Goal: Information Seeking & Learning: Learn about a topic

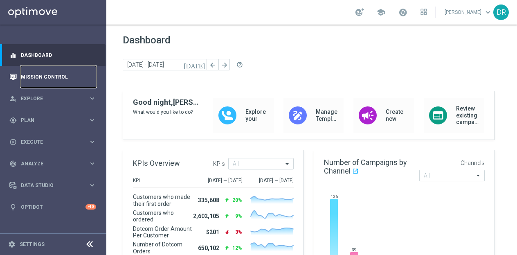
click at [55, 75] on link "Mission Control" at bounding box center [58, 77] width 75 height 22
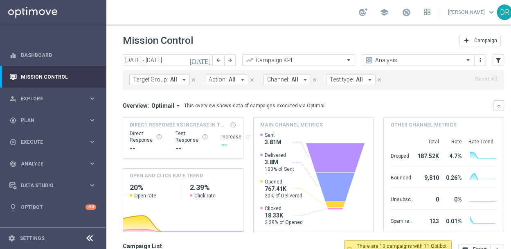
click at [174, 81] on span "All" at bounding box center [173, 79] width 7 height 7
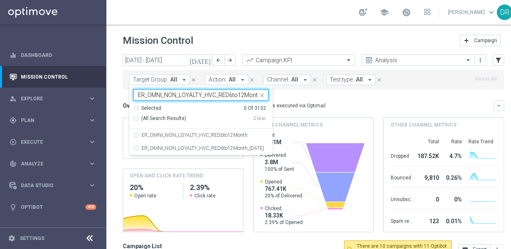
scroll to position [0, 0]
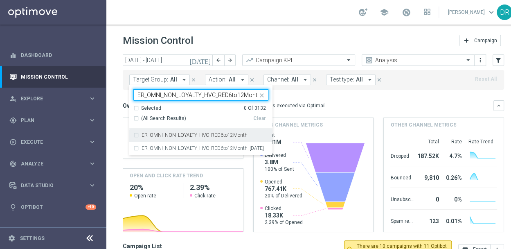
click at [197, 131] on div "ER_OMNI_NON_LOYALTY_HVC_RED6to12Month" at bounding box center [200, 135] width 135 height 13
type input "ER_OMNI_NON_LOYALTY_HVC_RED6to12Month"
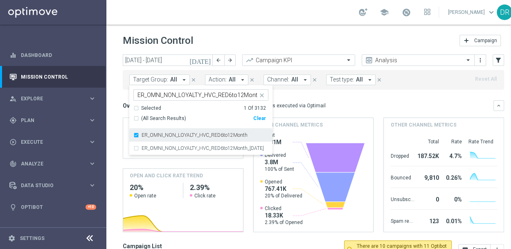
scroll to position [0, 0]
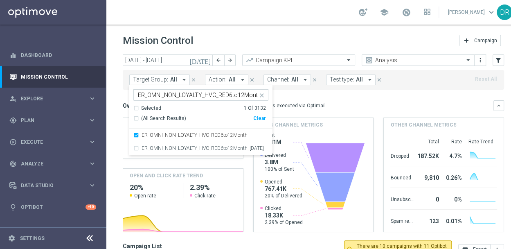
click at [338, 104] on div "Overview: Optimail arrow_drop_down This overview shows data of campaigns execut…" at bounding box center [308, 105] width 371 height 7
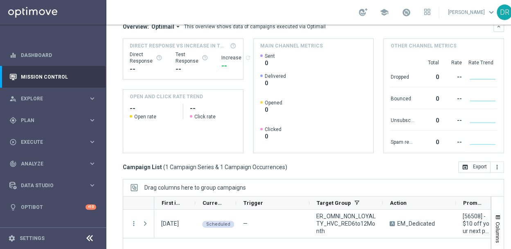
scroll to position [170, 0]
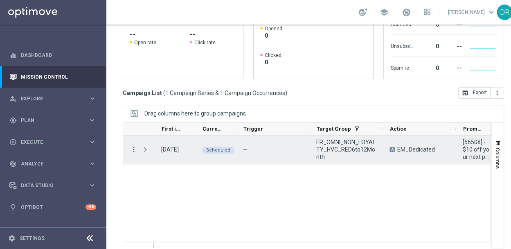
click at [133, 150] on div "more_vert" at bounding box center [130, 149] width 15 height 28
click at [133, 150] on icon "more_vert" at bounding box center [133, 149] width 7 height 7
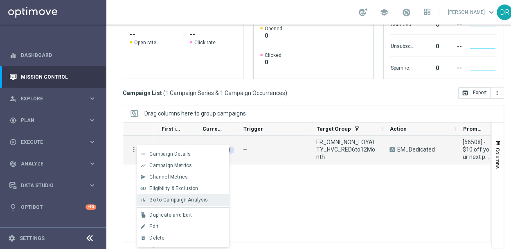
click at [166, 199] on span "Go to Campaign Analysis" at bounding box center [178, 200] width 59 height 6
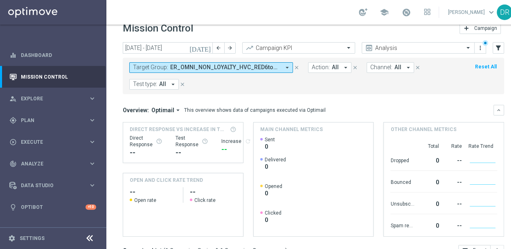
scroll to position [0, 0]
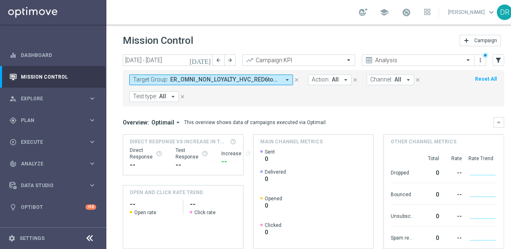
click at [207, 59] on icon "[DATE]" at bounding box center [201, 59] width 22 height 7
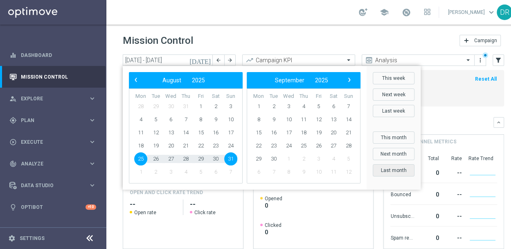
click at [386, 168] on button "Last month" at bounding box center [394, 170] width 42 height 12
type input "01 Jul 2025 - 31 Jul 2025"
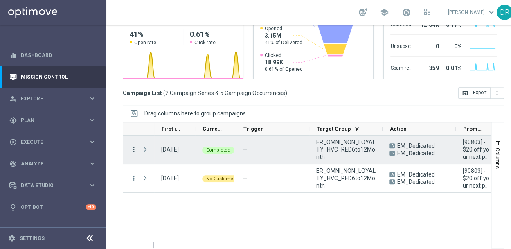
click at [133, 146] on icon "more_vert" at bounding box center [133, 149] width 7 height 7
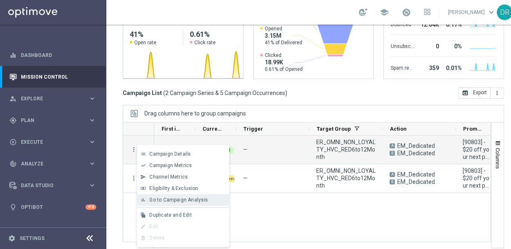
click at [170, 199] on span "Go to Campaign Analysis" at bounding box center [178, 200] width 59 height 6
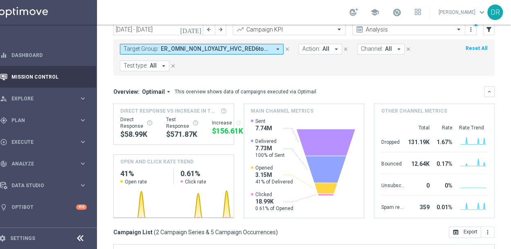
scroll to position [20, 0]
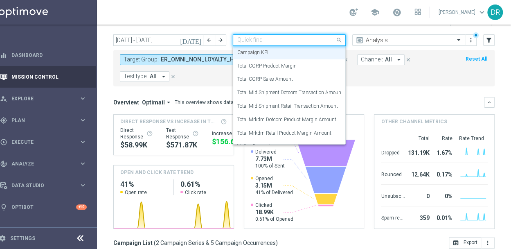
click at [336, 38] on span at bounding box center [340, 40] width 10 height 10
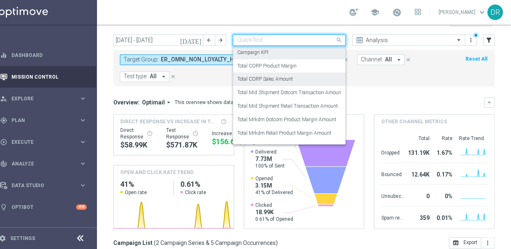
click at [294, 77] on div "Total CORP Sales Amount" at bounding box center [289, 79] width 104 height 14
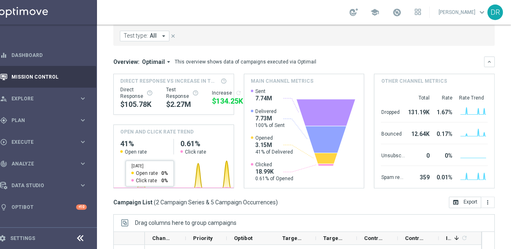
scroll to position [0, 0]
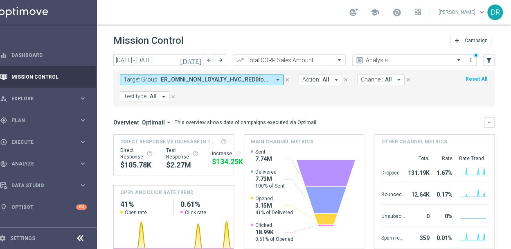
click at [274, 79] on icon "arrow_drop_down" at bounding box center [277, 79] width 7 height 7
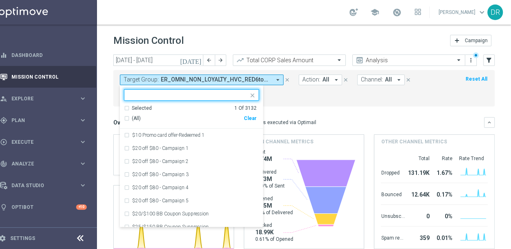
click at [243, 114] on div "(All) Clear" at bounding box center [190, 119] width 133 height 14
click at [0, 0] on div "Clear" at bounding box center [0, 0] width 0 height 0
click at [215, 95] on input "text" at bounding box center [189, 95] width 120 height 7
click at [162, 118] on span "(All Search Results)" at bounding box center [154, 118] width 45 height 7
type input "dop"
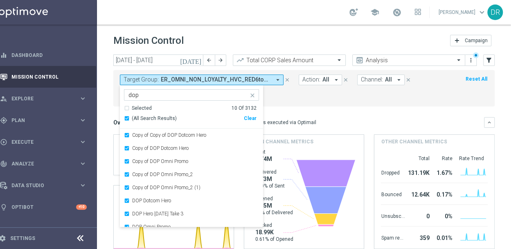
click at [348, 117] on div "Overview: Optimail arrow_drop_down This overview shows data of campaigns execut…" at bounding box center [303, 122] width 381 height 11
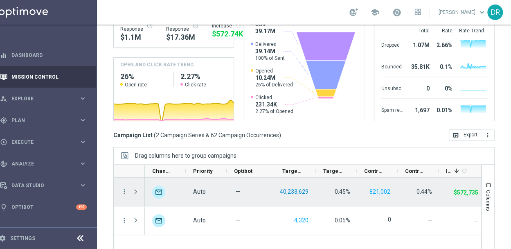
scroll to position [129, 0]
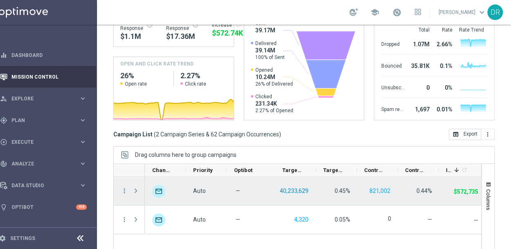
click at [283, 190] on button "40,233,629" at bounding box center [294, 191] width 30 height 10
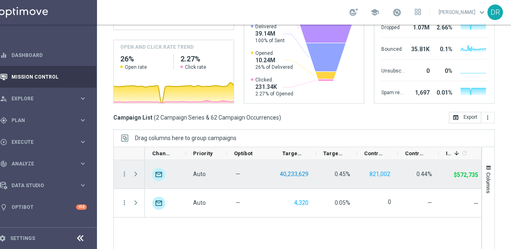
scroll to position [147, 0]
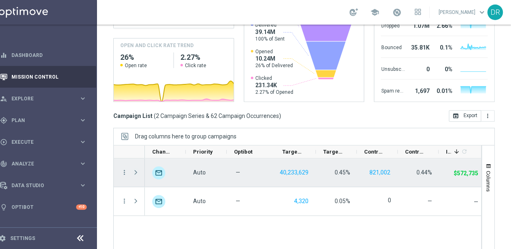
click at [132, 169] on span at bounding box center [135, 172] width 7 height 7
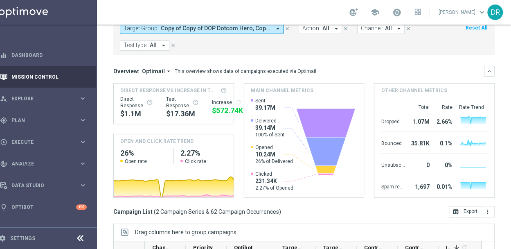
scroll to position [27, 0]
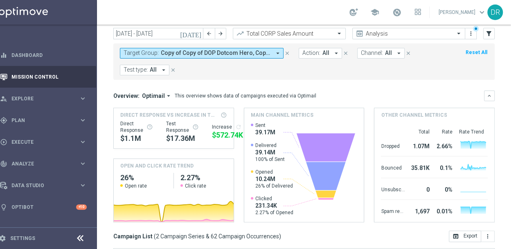
click at [188, 52] on span "Copy of Copy of DOP Dotcom Hero, Copy of DOP Dotcom Hero, Copy of DOP Omni Prom…" at bounding box center [216, 53] width 110 height 7
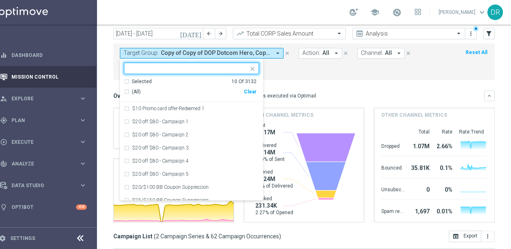
click at [0, 0] on div "Clear" at bounding box center [0, 0] width 0 height 0
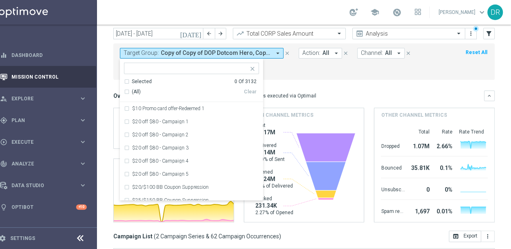
click at [351, 82] on mini-dashboard "Overview: Optimail arrow_drop_down This overview shows data of campaigns execut…" at bounding box center [303, 155] width 381 height 151
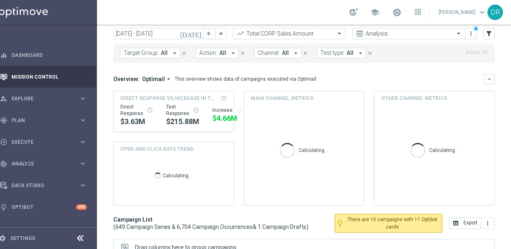
click at [156, 79] on span "Optimail" at bounding box center [153, 78] width 23 height 7
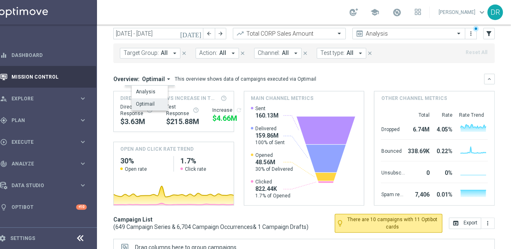
click at [165, 79] on icon "arrow_drop_down" at bounding box center [168, 78] width 7 height 7
click at [142, 88] on div "Analysis" at bounding box center [146, 91] width 20 height 7
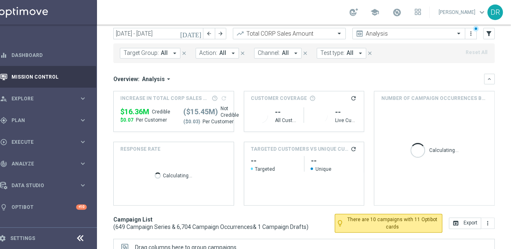
click at [308, 74] on div "Overview: Analysis arrow_drop_down keyboard_arrow_down" at bounding box center [303, 79] width 381 height 11
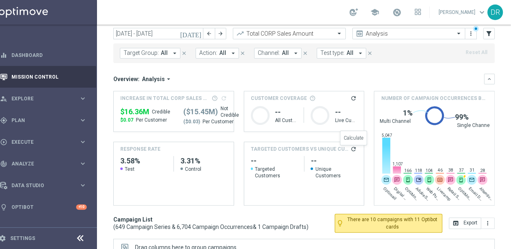
click at [350, 149] on icon "refresh" at bounding box center [353, 149] width 7 height 7
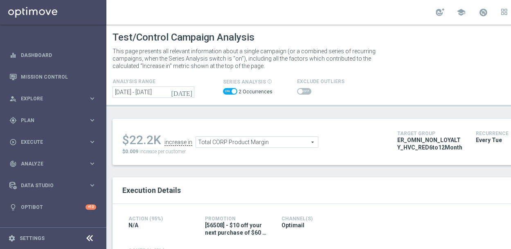
click at [190, 93] on icon "[DATE]" at bounding box center [182, 91] width 22 height 7
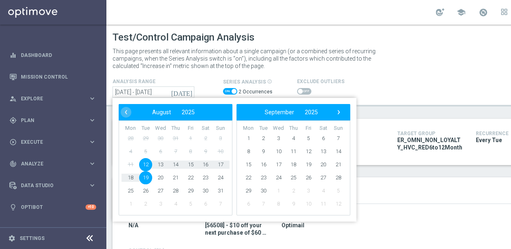
click at [201, 81] on h4 "analysis range" at bounding box center [168, 82] width 111 height 6
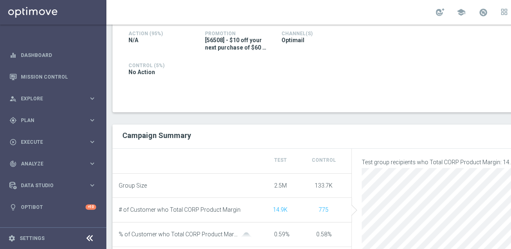
scroll to position [185, 0]
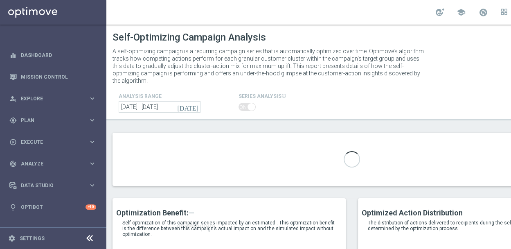
click at [91, 240] on icon at bounding box center [90, 238] width 10 height 10
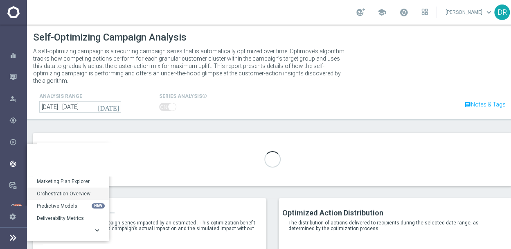
scroll to position [6, 0]
click at [96, 226] on icon "keyboard_arrow_right" at bounding box center [97, 230] width 8 height 8
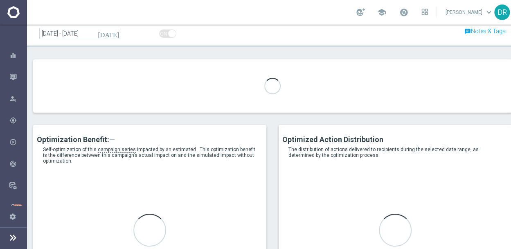
scroll to position [74, 0]
click at [11, 240] on icon at bounding box center [13, 237] width 10 height 10
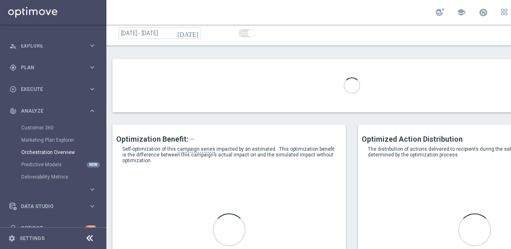
scroll to position [60, 0]
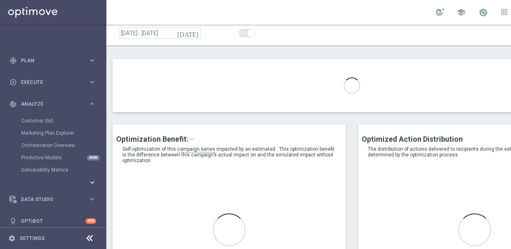
click at [93, 178] on icon "keyboard_arrow_right" at bounding box center [92, 182] width 8 height 8
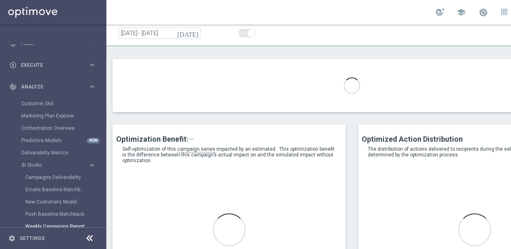
scroll to position [77, 0]
click at [93, 240] on icon at bounding box center [90, 238] width 10 height 10
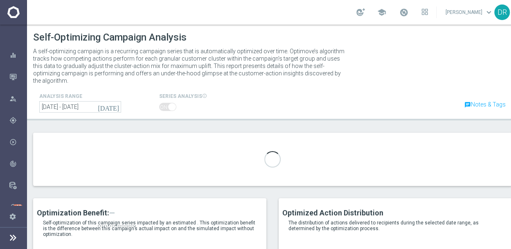
scroll to position [14, 0]
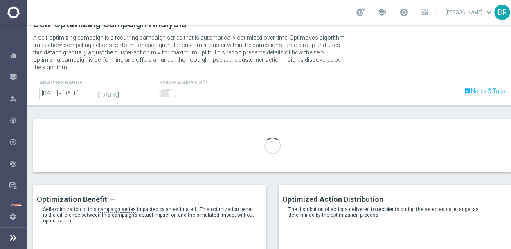
type input "EM_Dedicated"
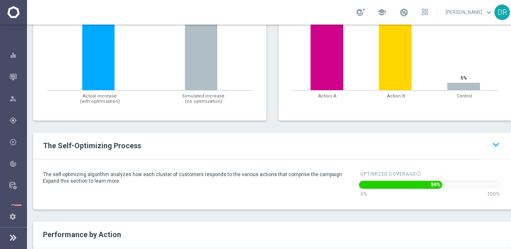
scroll to position [263, 0]
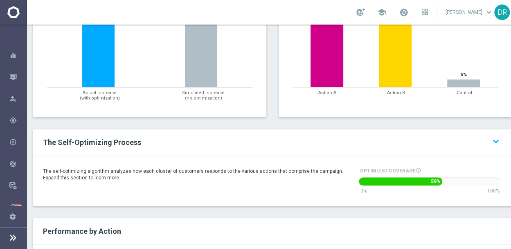
click at [501, 135] on icon "keyboard_arrow_down" at bounding box center [496, 141] width 12 height 12
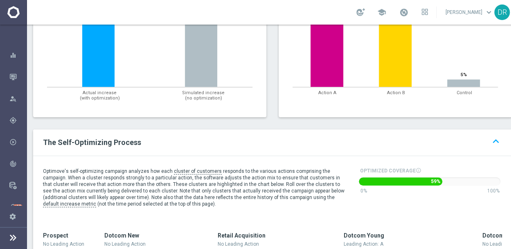
click at [497, 135] on icon "keyboard_arrow_up" at bounding box center [496, 141] width 12 height 12
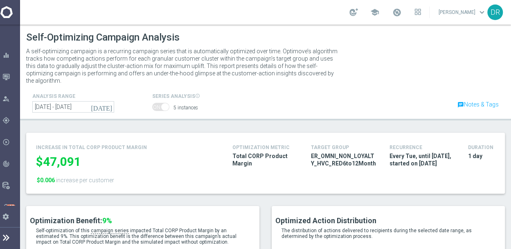
scroll to position [0, 0]
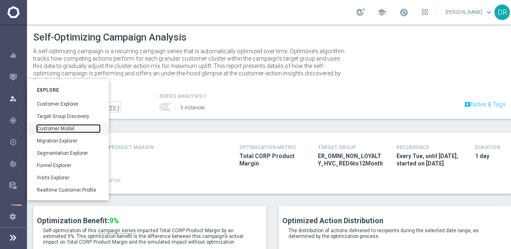
click at [67, 128] on link "Customer Model" at bounding box center [68, 128] width 63 height 7
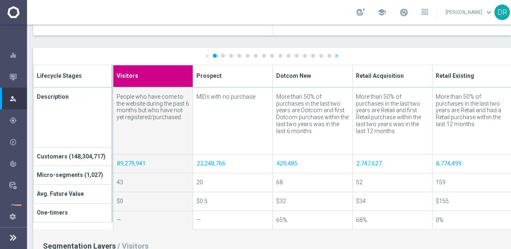
scroll to position [279, 0]
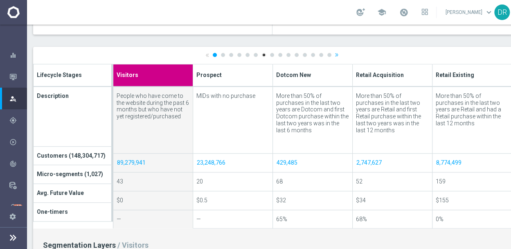
click at [263, 54] on link "7" at bounding box center [264, 55] width 4 height 4
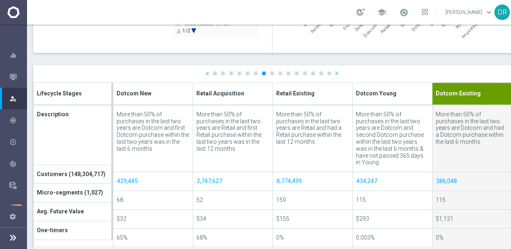
scroll to position [261, 0]
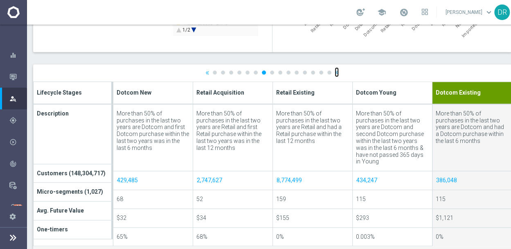
click at [335, 72] on link "»" at bounding box center [337, 72] width 4 height 5
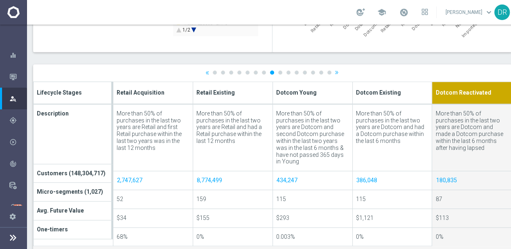
click at [335, 72] on link "»" at bounding box center [337, 72] width 4 height 5
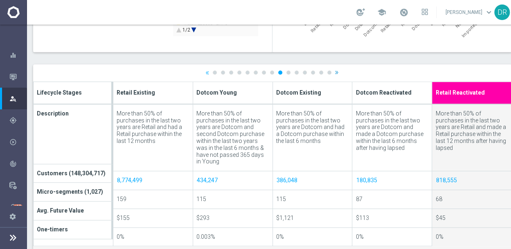
click at [335, 72] on link "»" at bounding box center [337, 72] width 4 height 5
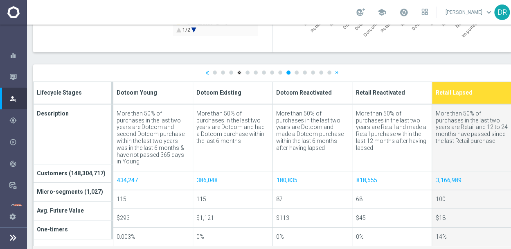
click at [240, 74] on link "4" at bounding box center [239, 72] width 4 height 4
type input "Retail Acquisition"
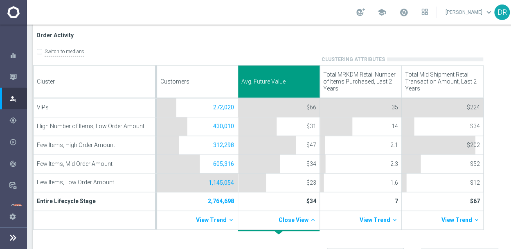
scroll to position [362, 0]
